Goal: Information Seeking & Learning: Learn about a topic

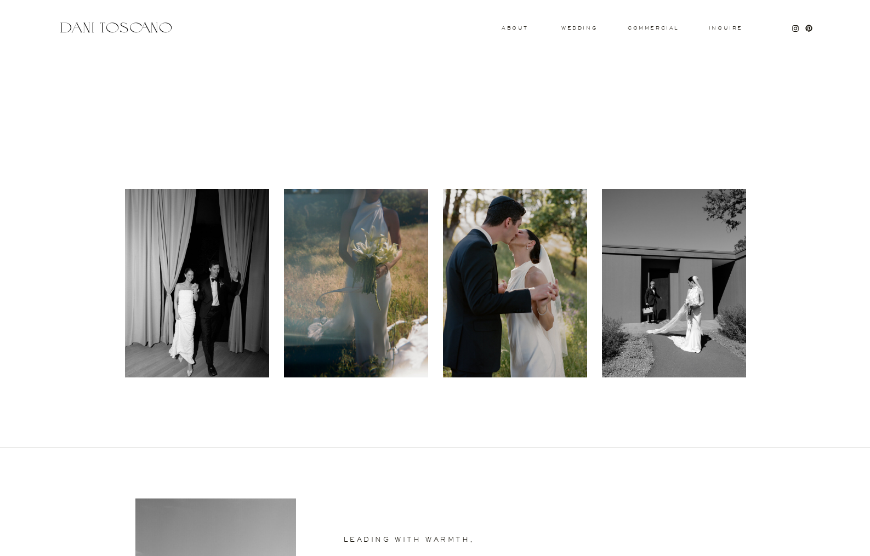
scroll to position [317, 0]
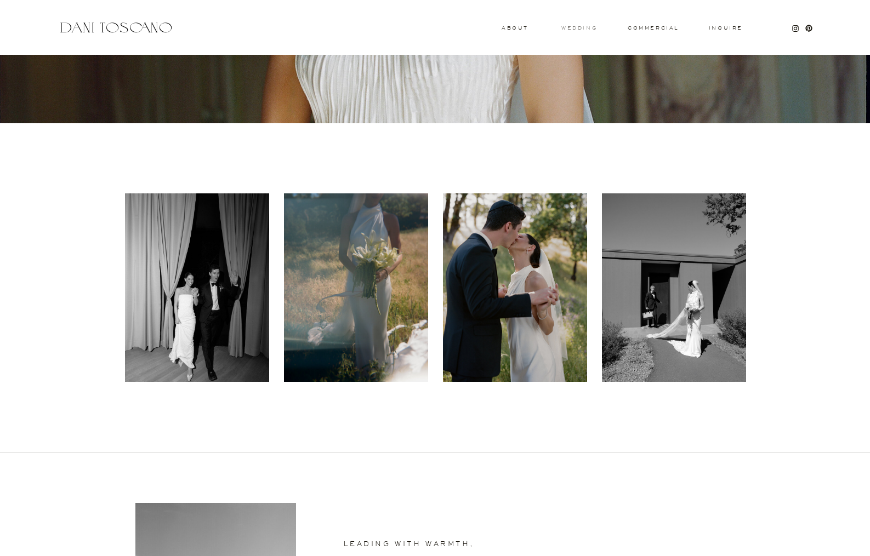
click at [578, 27] on h3 "wedding" at bounding box center [579, 28] width 36 height 4
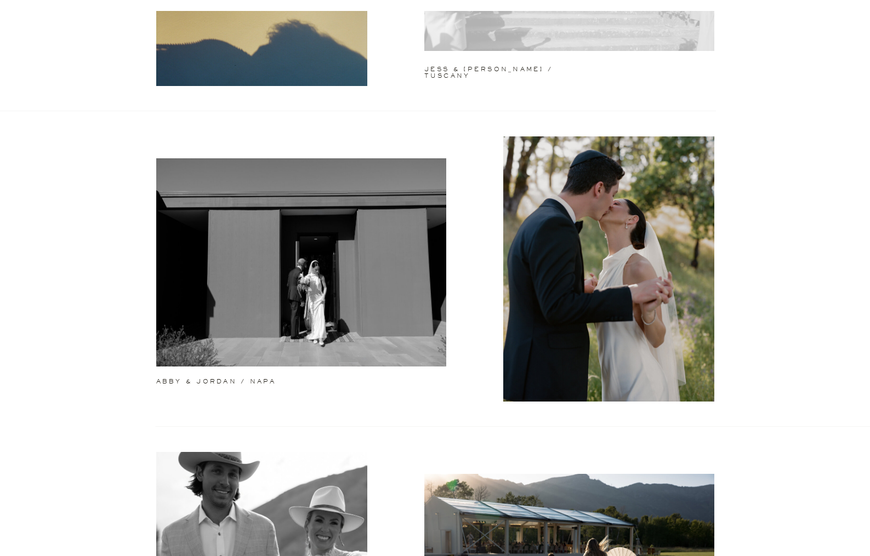
scroll to position [339, 0]
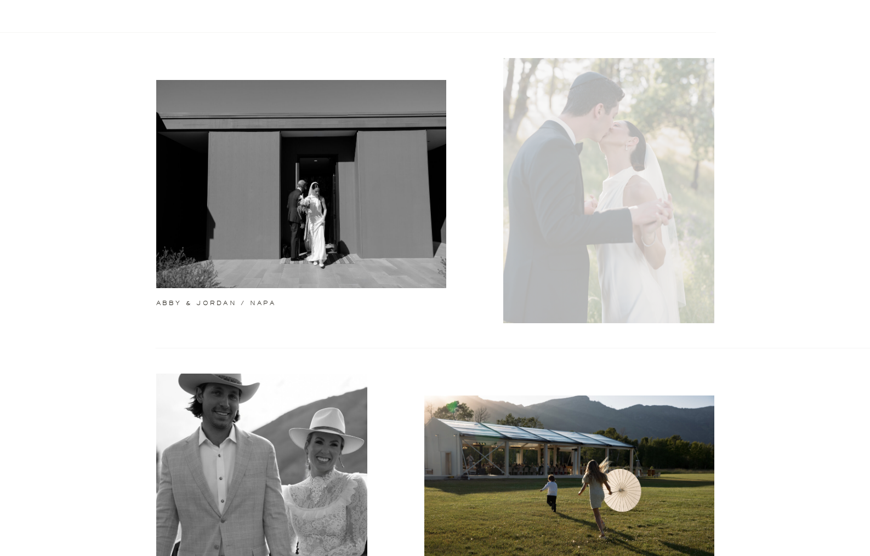
click at [545, 259] on div at bounding box center [608, 190] width 211 height 265
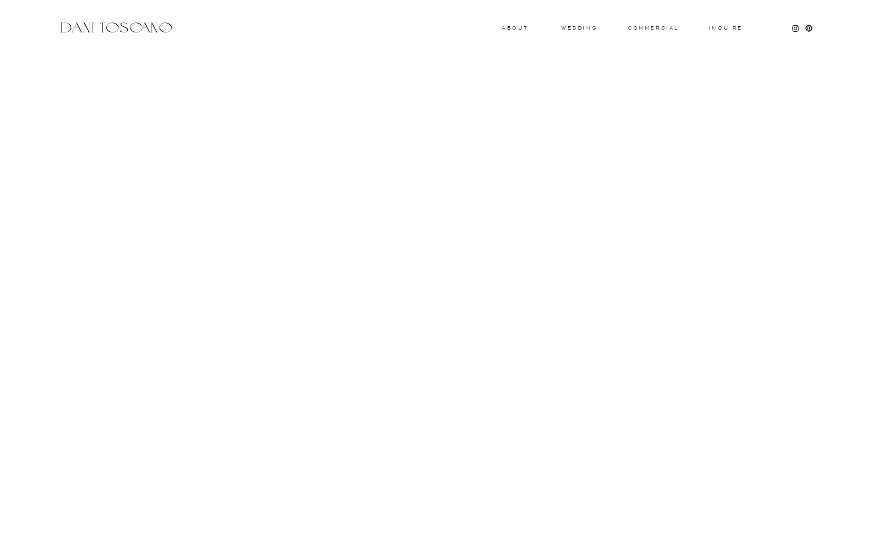
scroll to position [6717, 0]
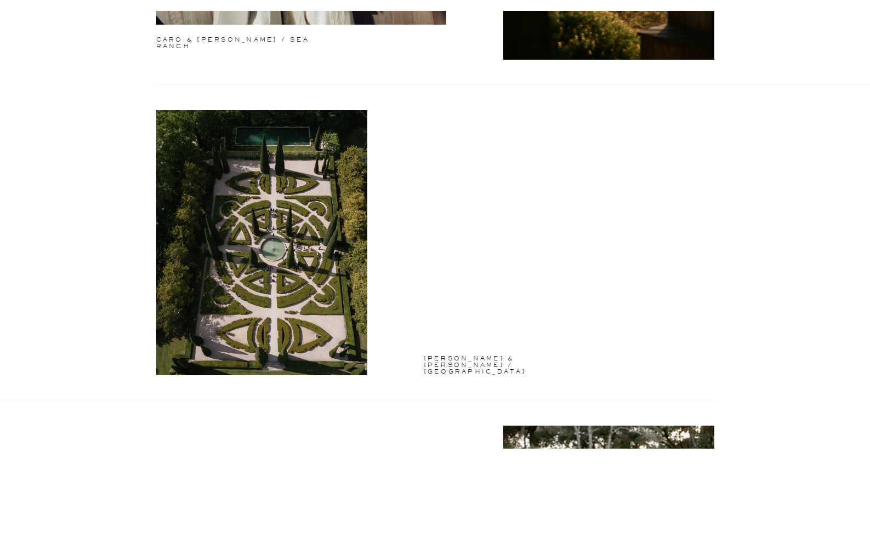
scroll to position [1253, 0]
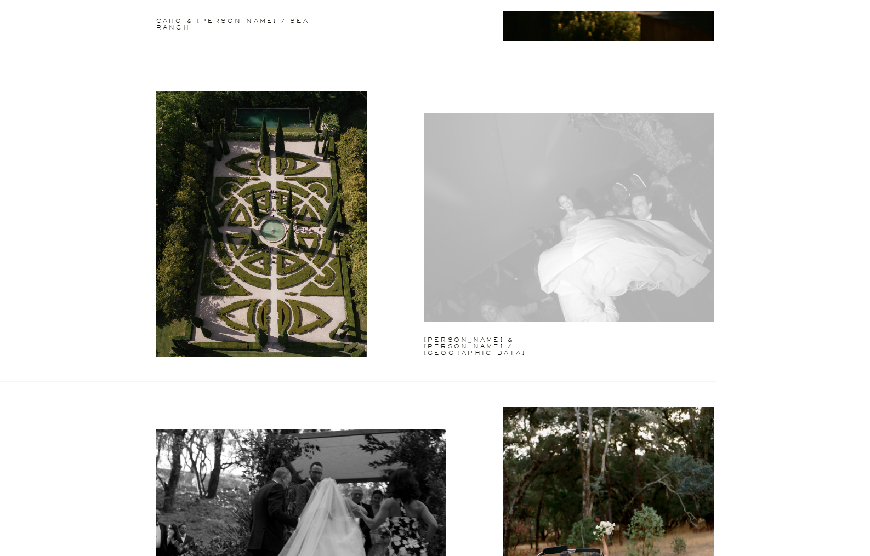
click at [637, 242] on div at bounding box center [569, 217] width 290 height 208
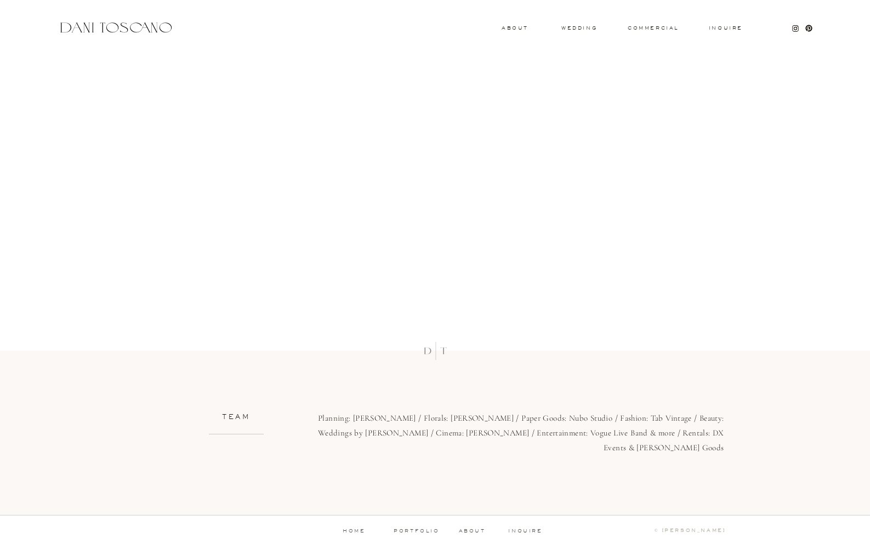
scroll to position [12520, 0]
